Goal: Task Accomplishment & Management: Complete application form

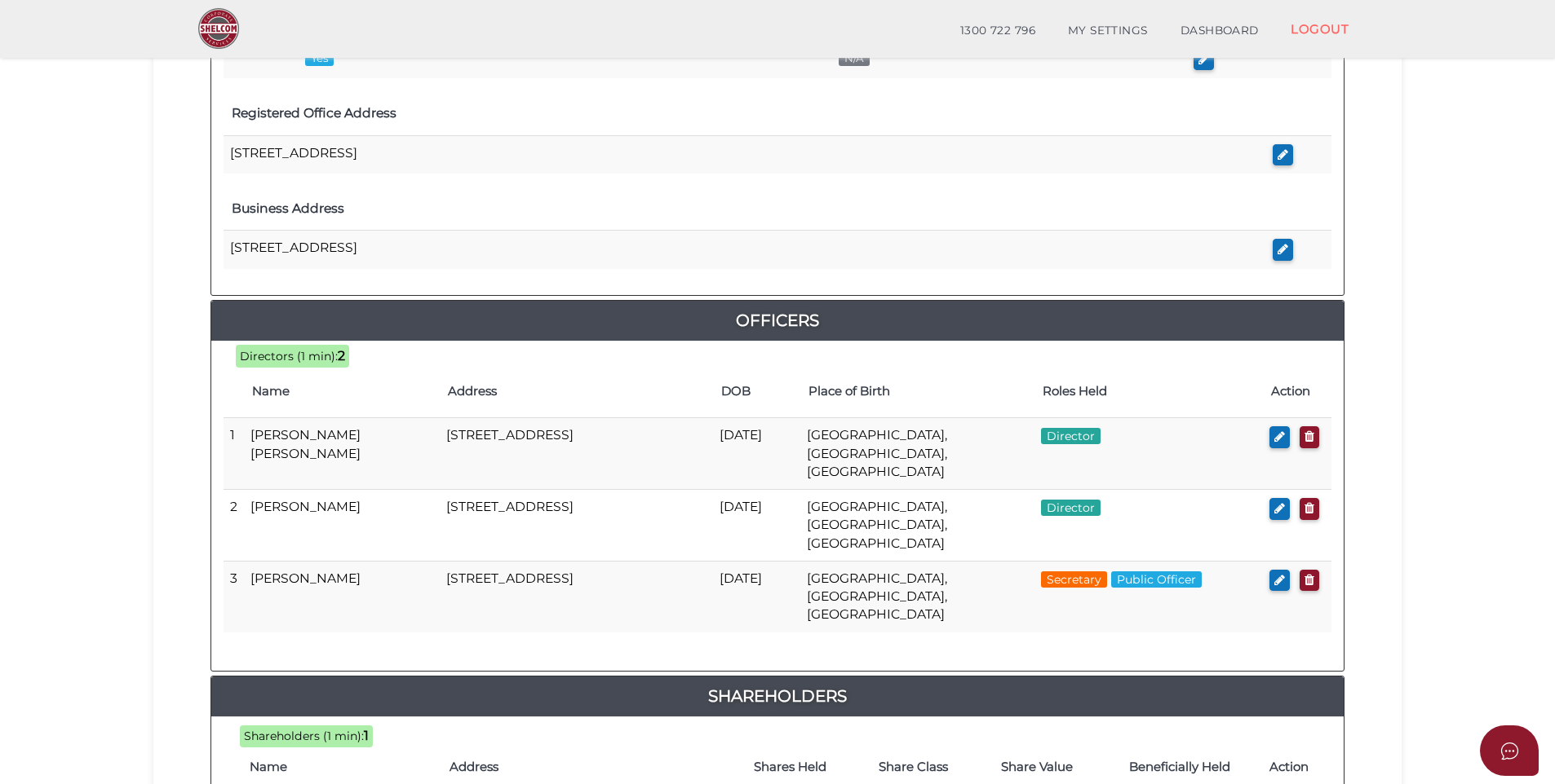
scroll to position [779, 0]
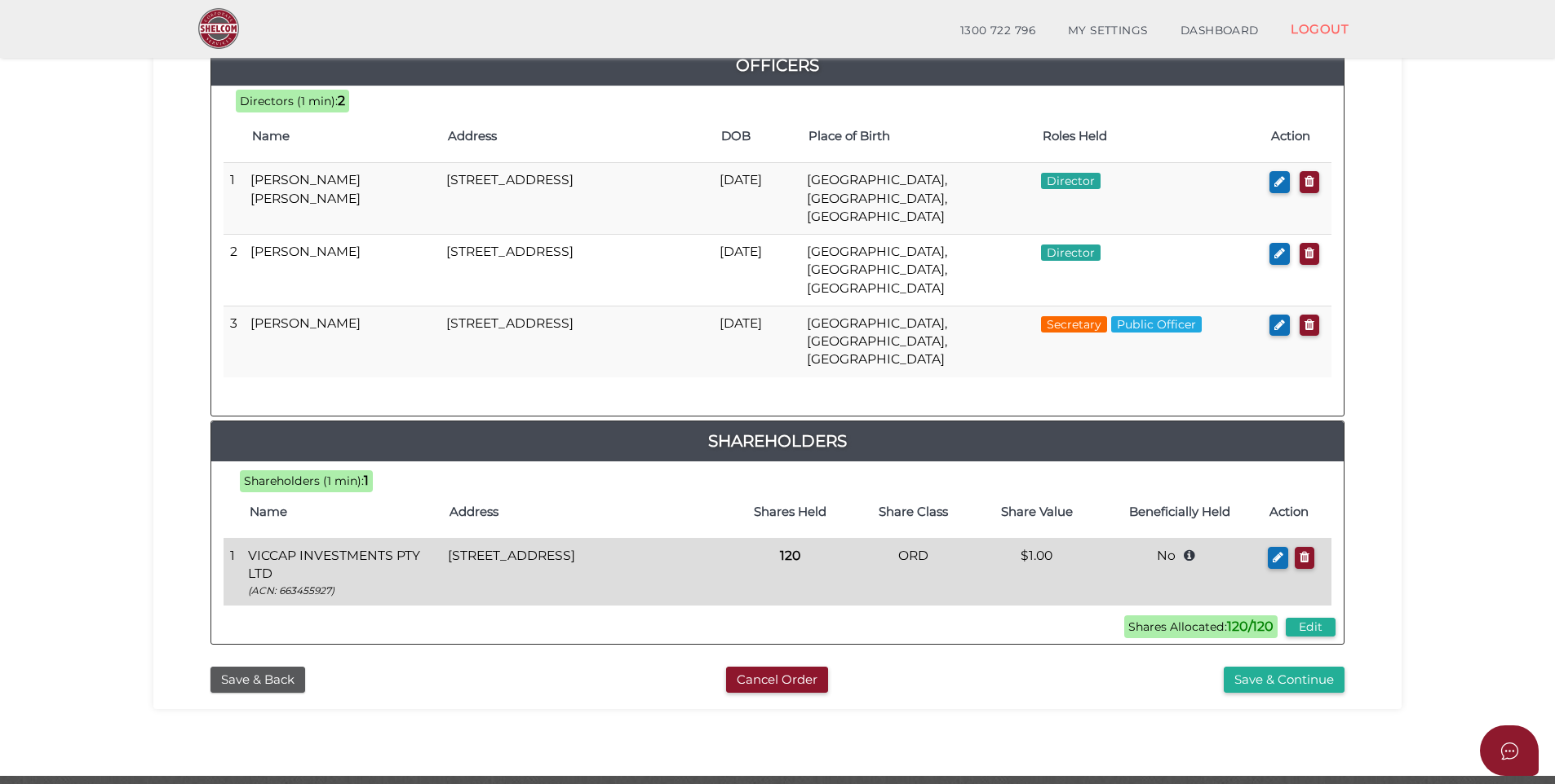
click at [471, 539] on td "[STREET_ADDRESS]" at bounding box center [584, 572] width 286 height 67
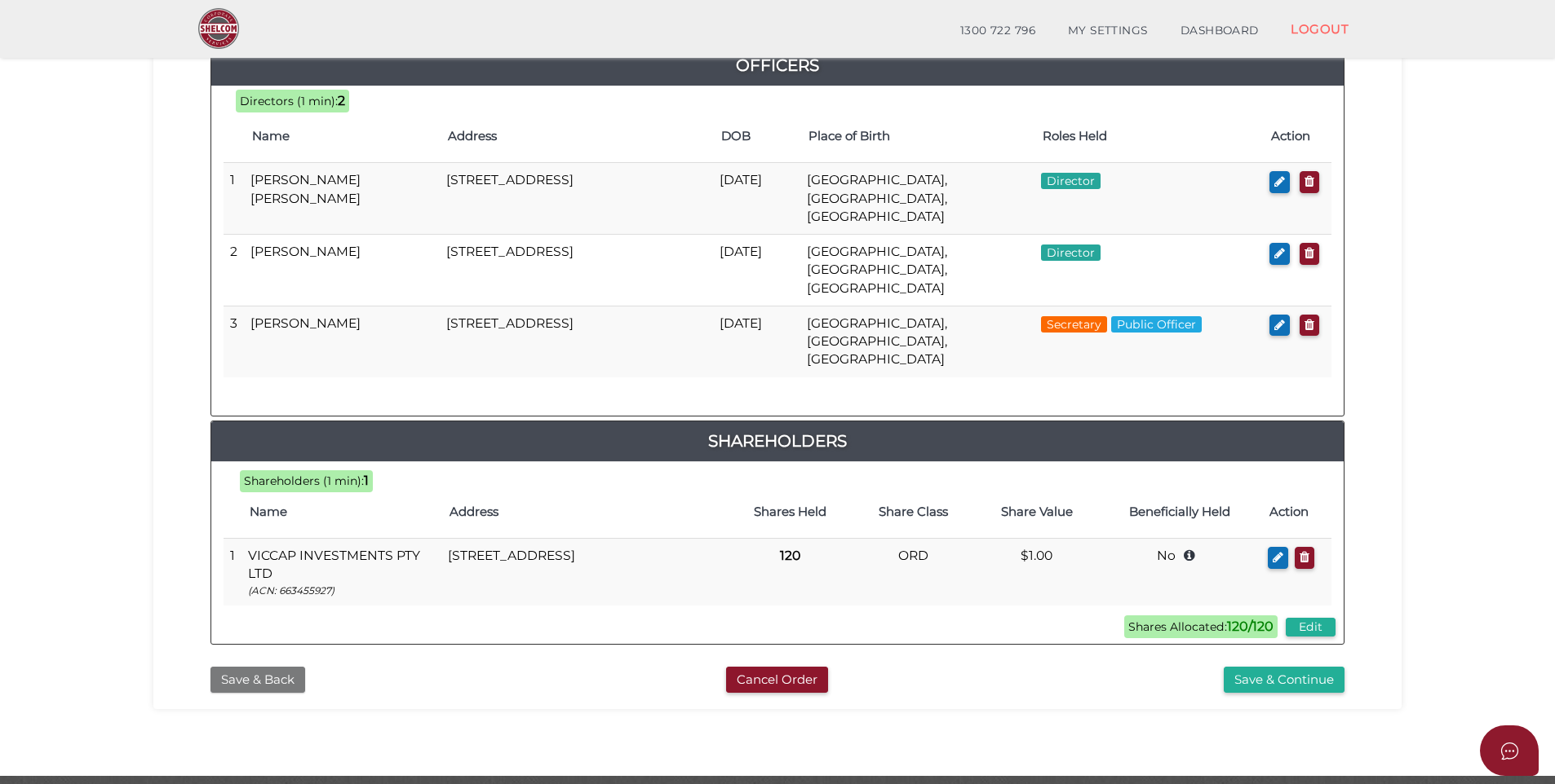
click at [276, 667] on button "Save & Back" at bounding box center [258, 680] width 95 height 27
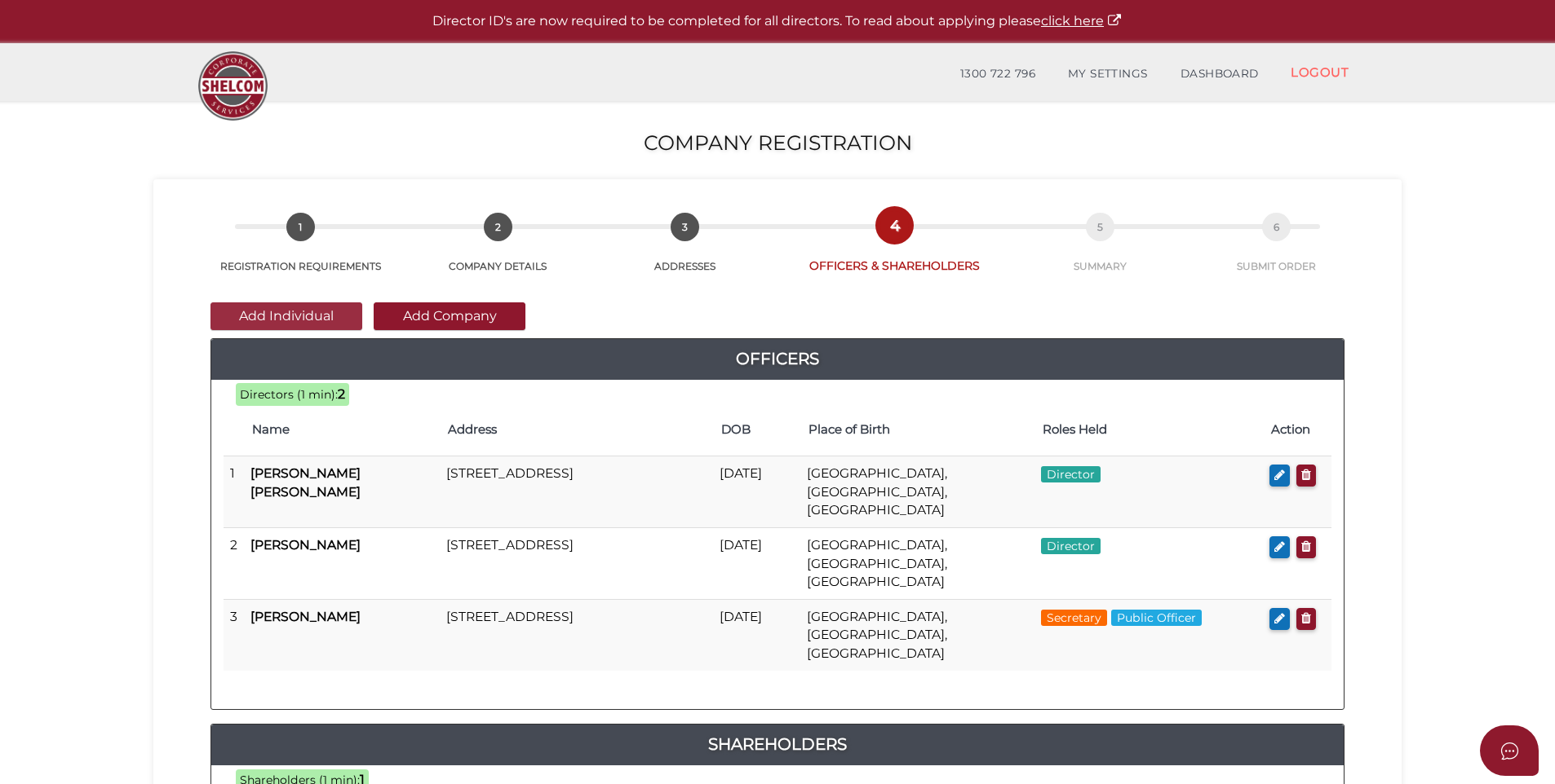
click at [249, 316] on button "Add Individual" at bounding box center [285, 316] width 151 height 28
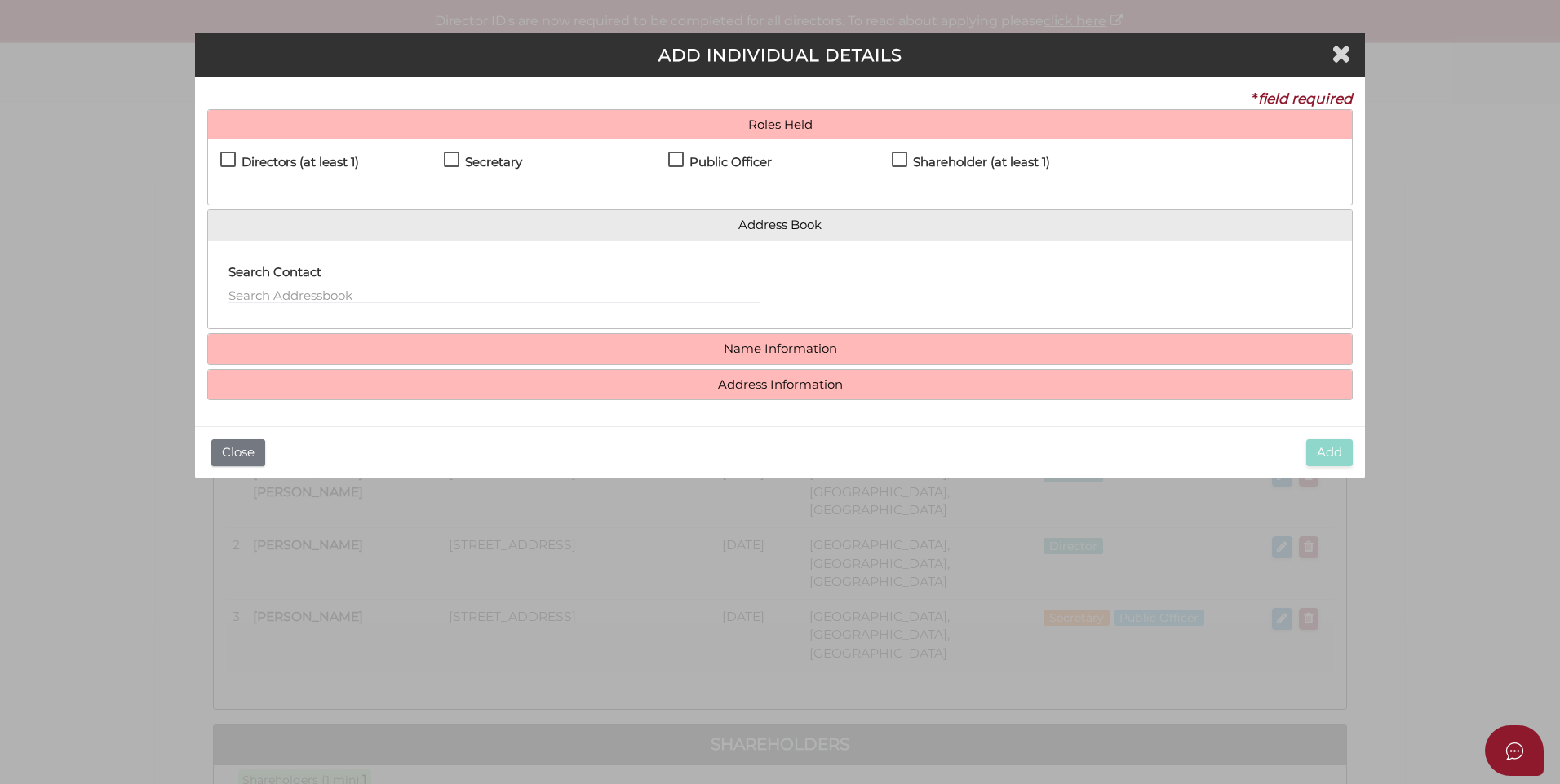
click at [903, 160] on label "Shareholder (at least 1)" at bounding box center [970, 165] width 158 height 20
checkbox input "true"
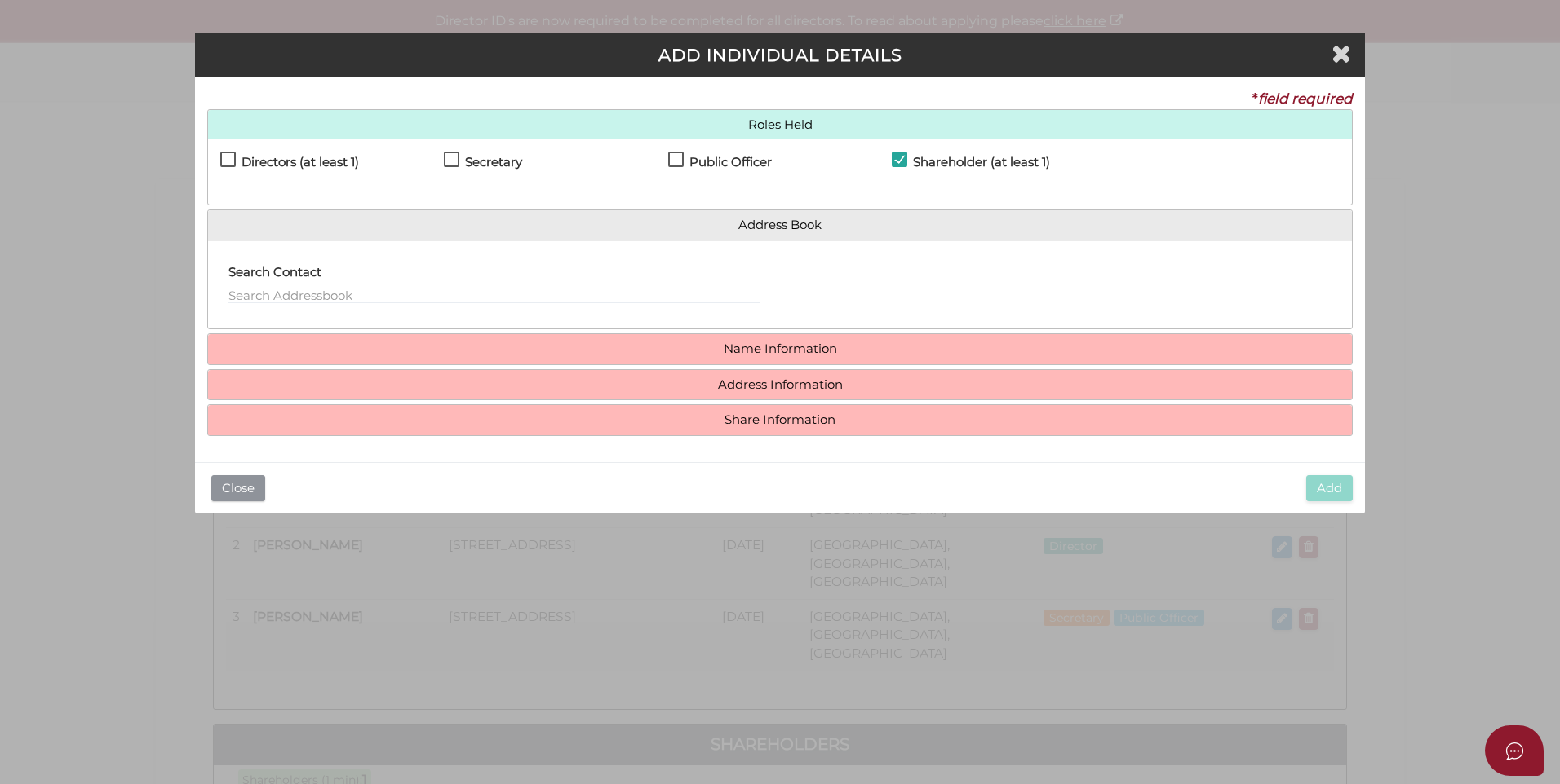
click at [216, 477] on button "Close" at bounding box center [238, 488] width 54 height 27
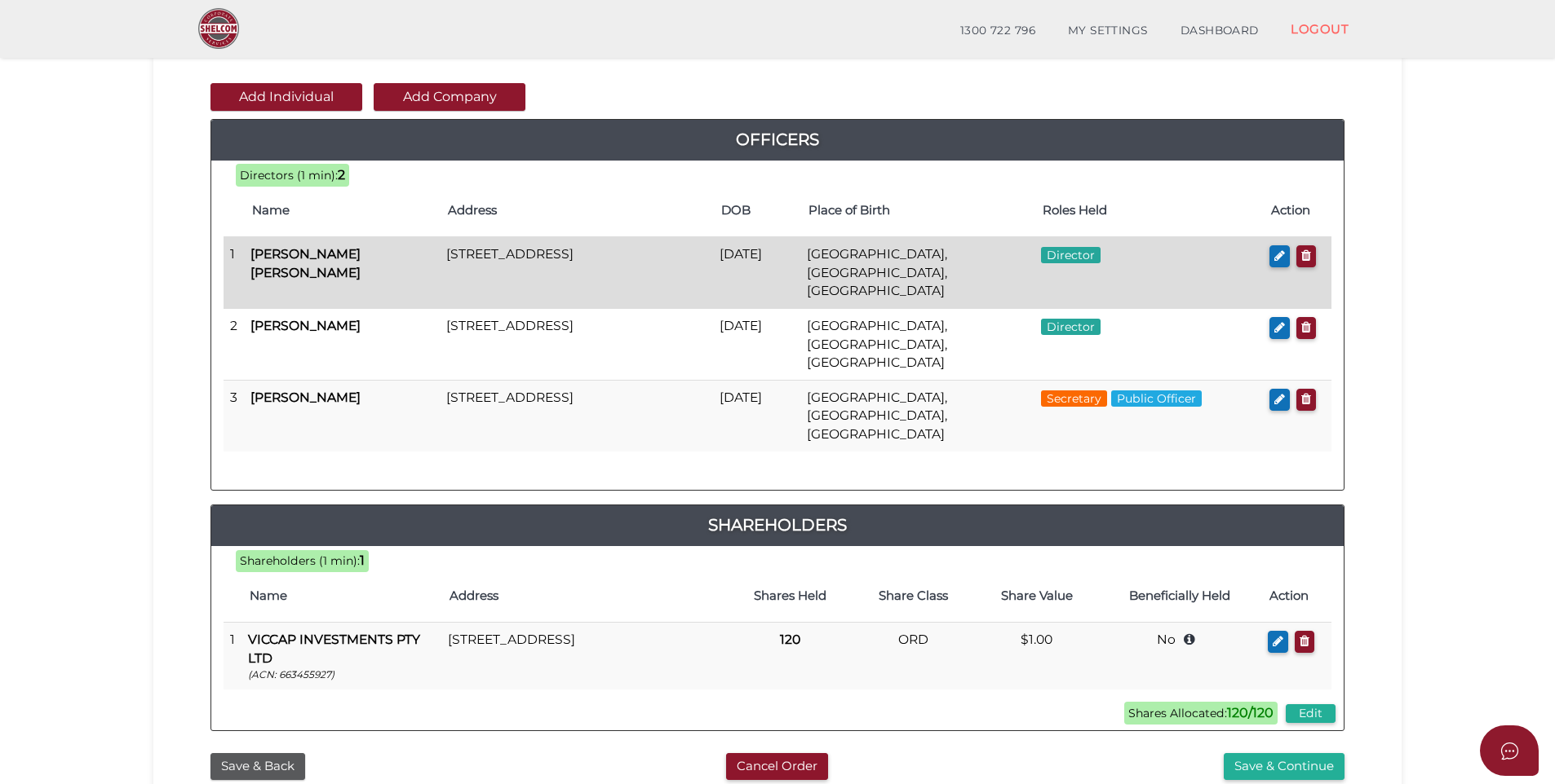
scroll to position [163, 0]
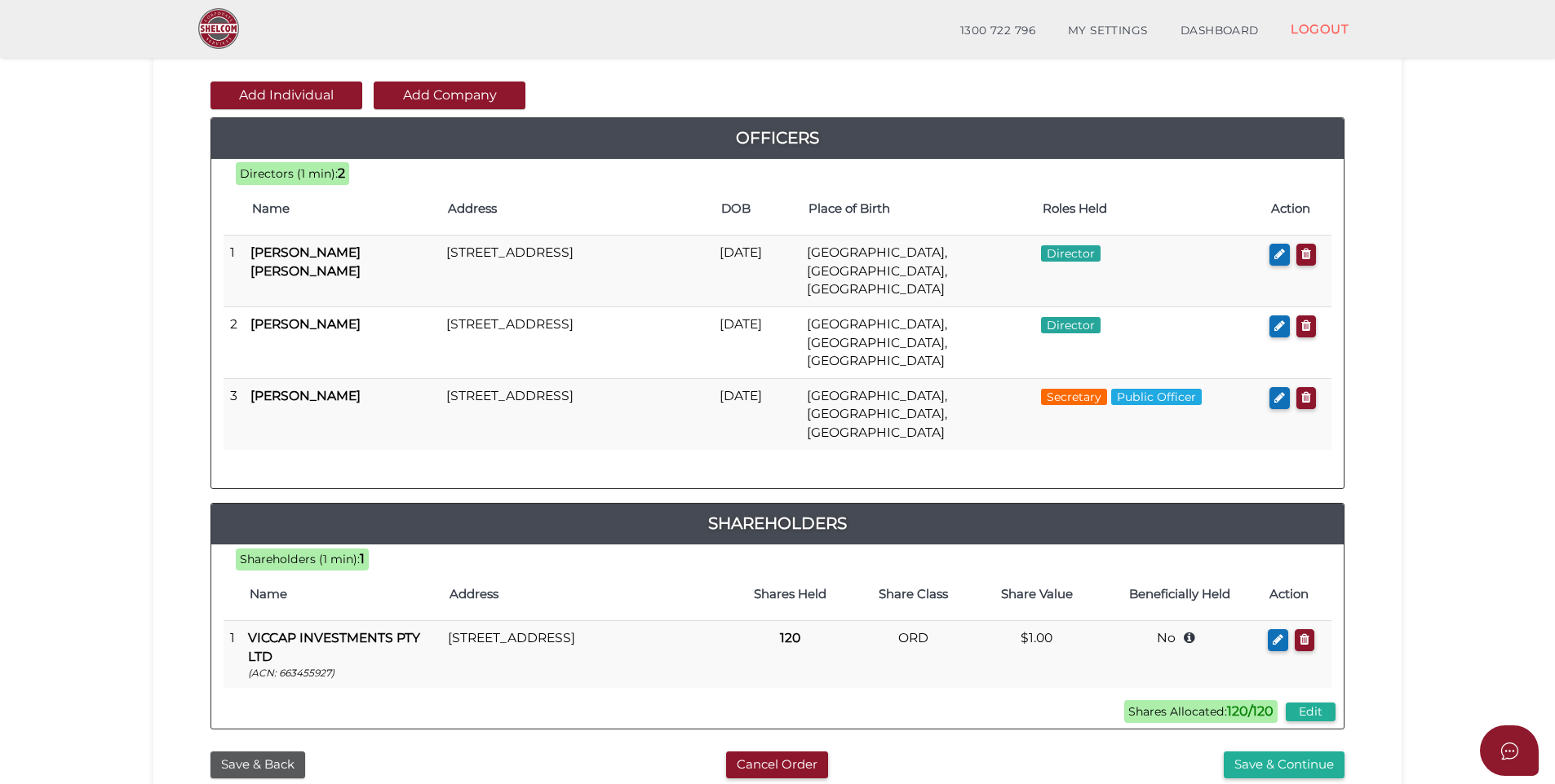
drag, startPoint x: 240, startPoint y: 707, endPoint x: 214, endPoint y: 629, distance: 82.2
click at [214, 629] on article "9914c662f26cc9cb3c88422b57e5bb71 1 REGISTRATION REQUIREMENTS 2 COMPANY DETAILS …" at bounding box center [777, 372] width 1199 height 812
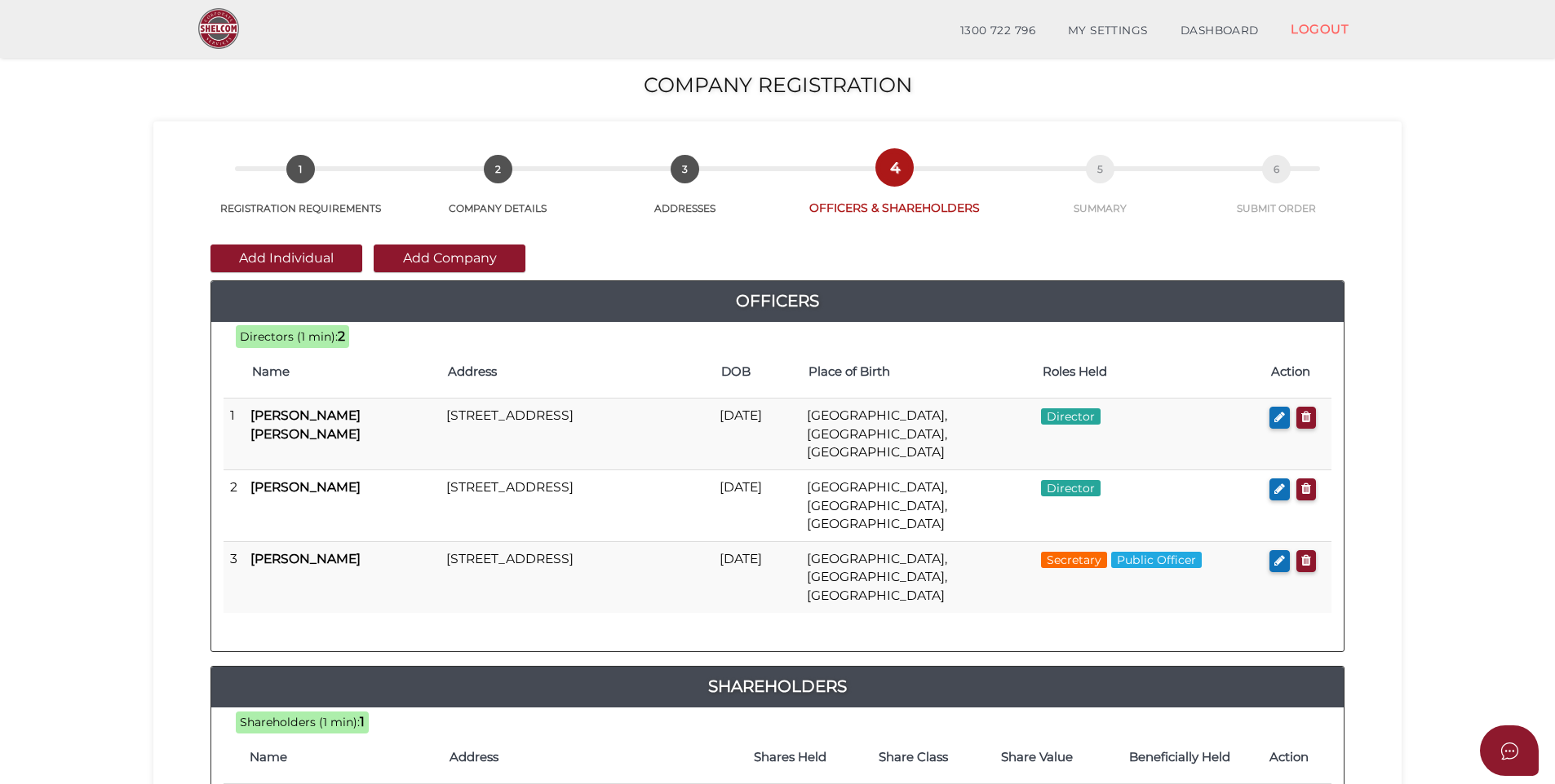
scroll to position [335, 0]
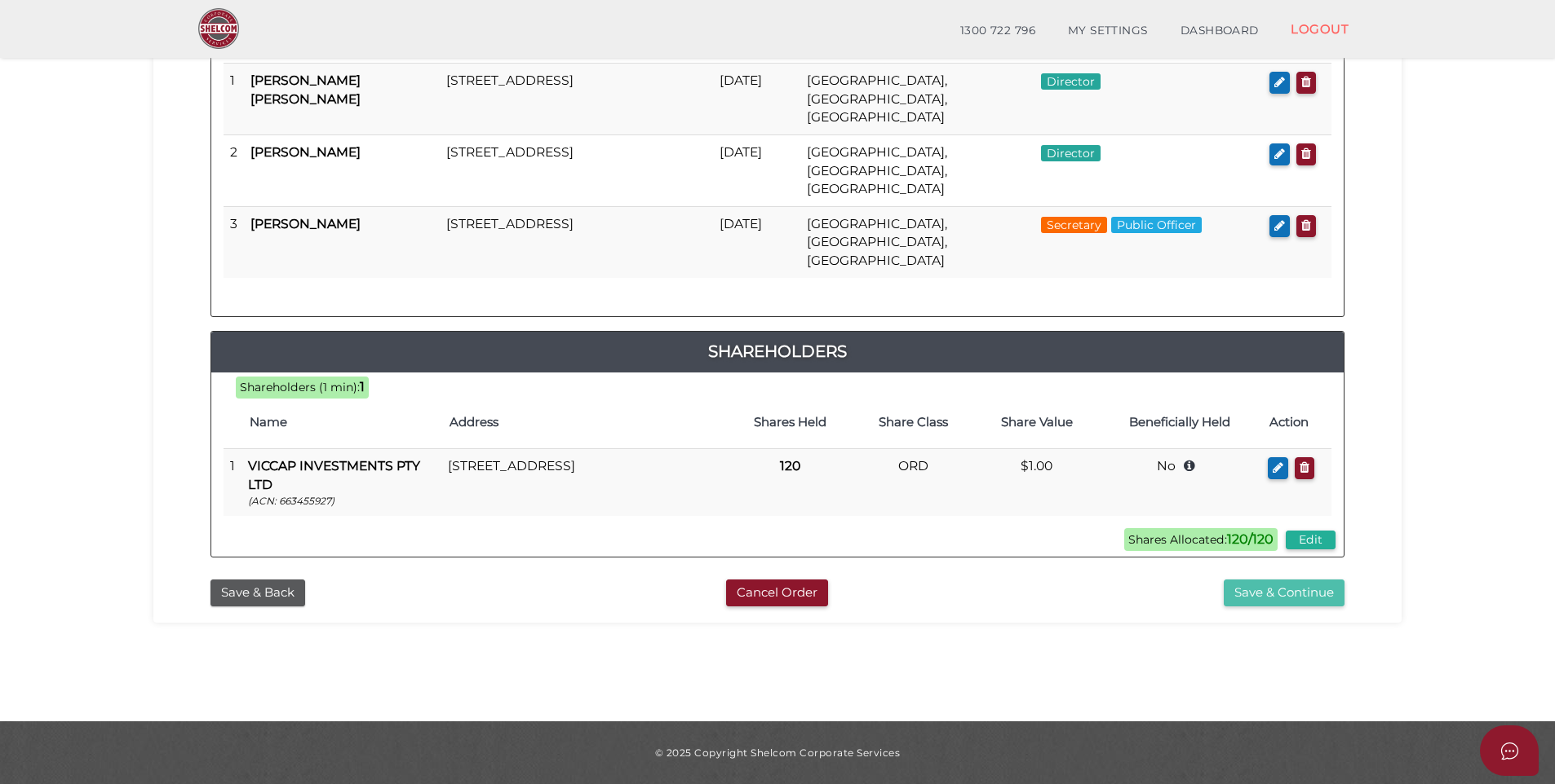
click at [1256, 580] on button "Save & Continue" at bounding box center [1284, 593] width 121 height 27
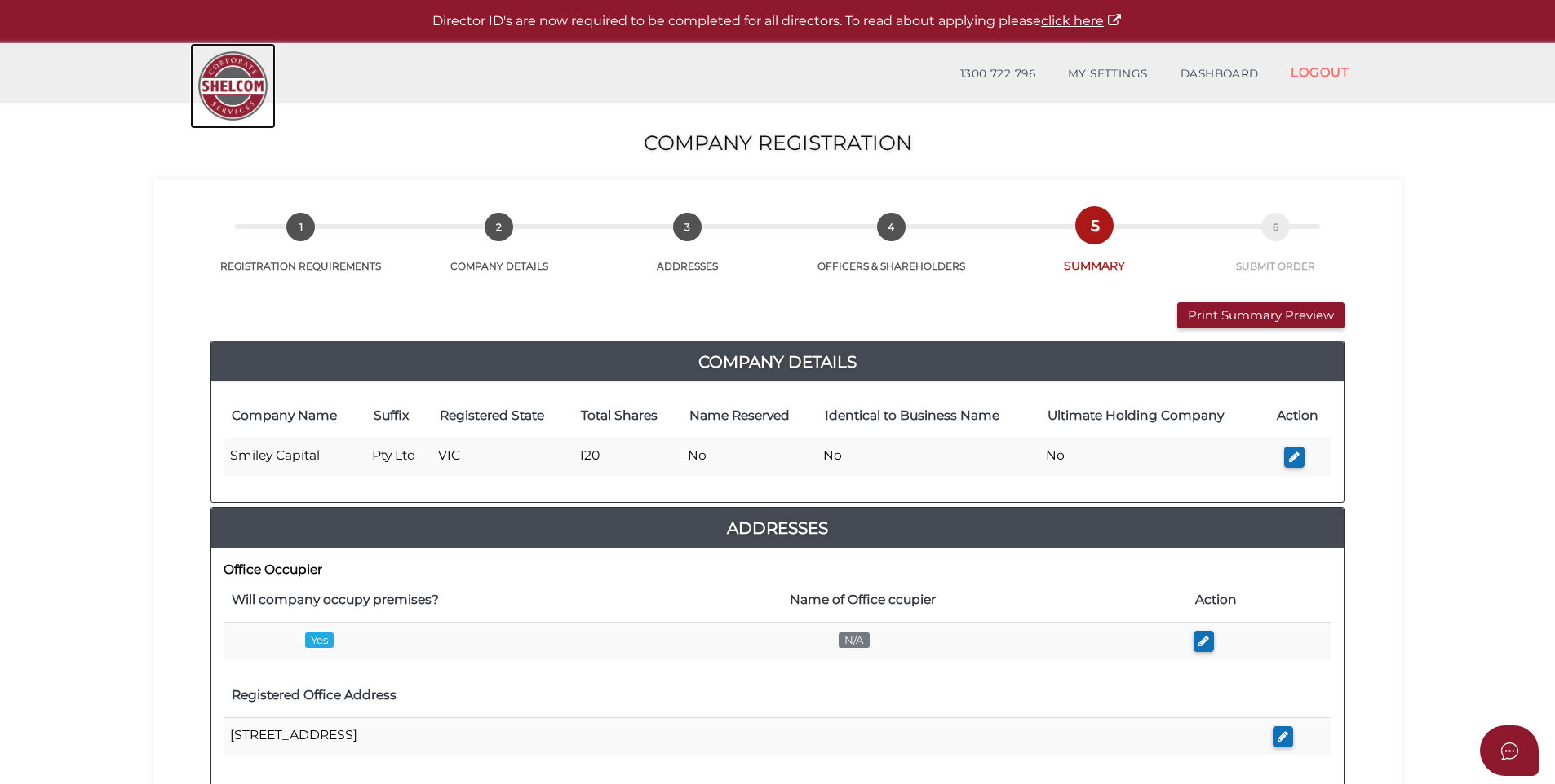
click at [215, 80] on img at bounding box center [232, 86] width 86 height 86
